Goal: Find specific page/section: Find specific page/section

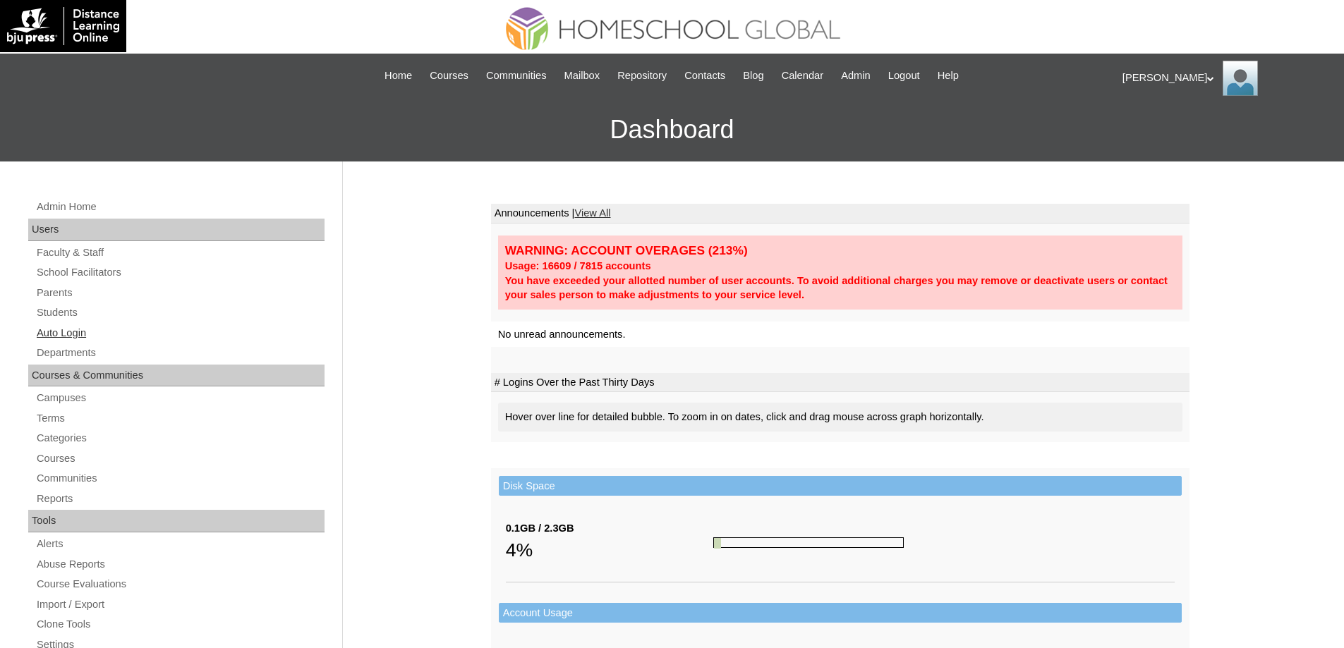
click at [97, 332] on link "Auto Login" at bounding box center [179, 333] width 289 height 18
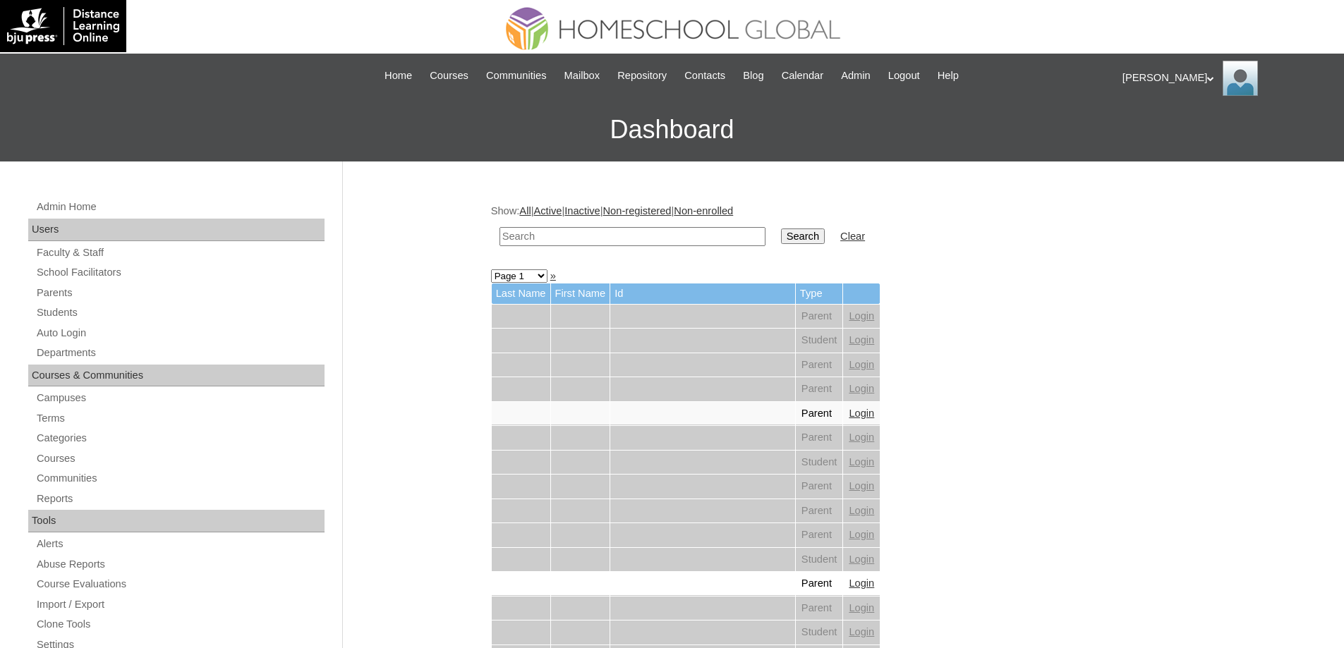
click at [720, 234] on input "text" at bounding box center [632, 236] width 266 height 19
paste input "Cadence Sky"
type input "Cadence Sky"
drag, startPoint x: 818, startPoint y: 233, endPoint x: 810, endPoint y: 216, distance: 19.6
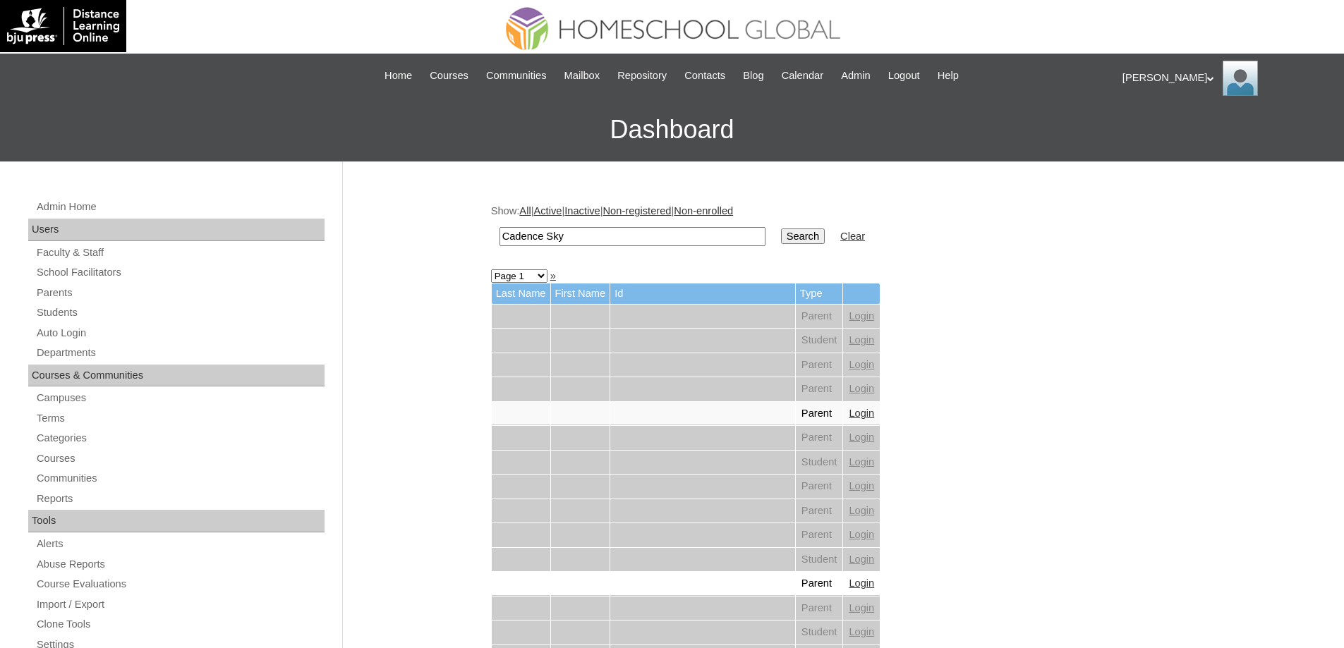
click at [818, 234] on input "Search" at bounding box center [803, 237] width 44 height 16
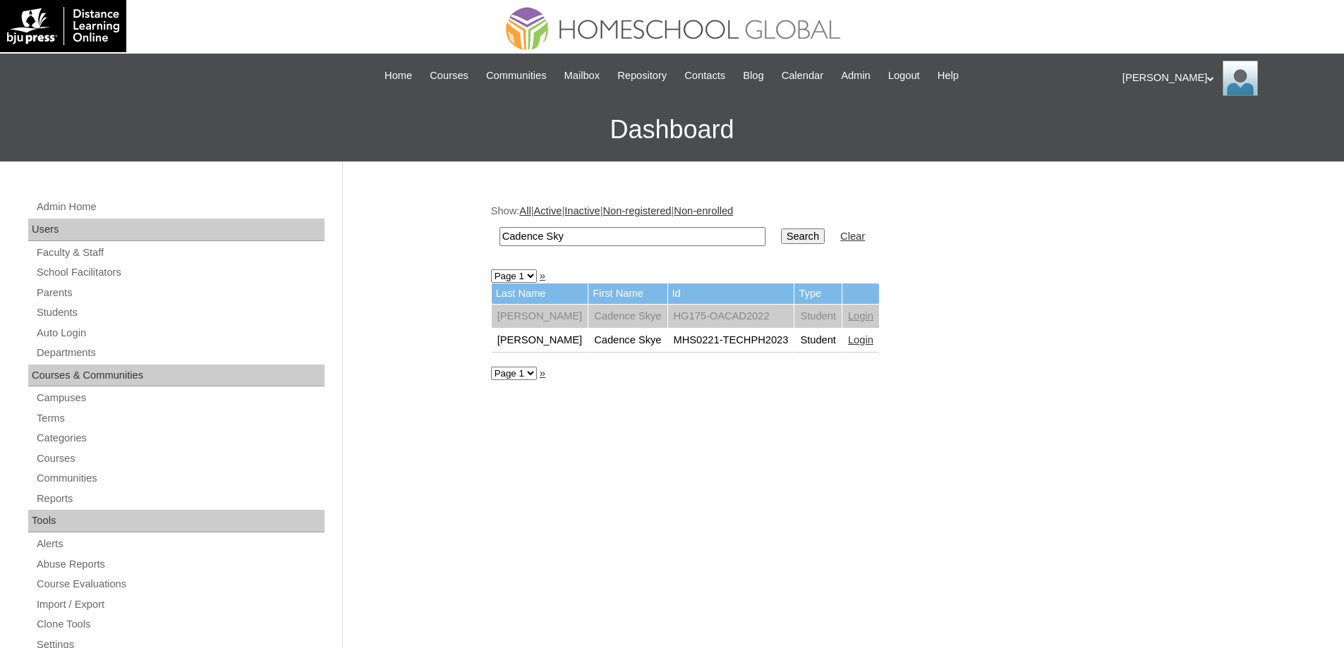
click at [858, 351] on td "Login" at bounding box center [860, 341] width 37 height 24
click at [854, 345] on link "Login" at bounding box center [860, 339] width 25 height 11
